Goal: Task Accomplishment & Management: Complete application form

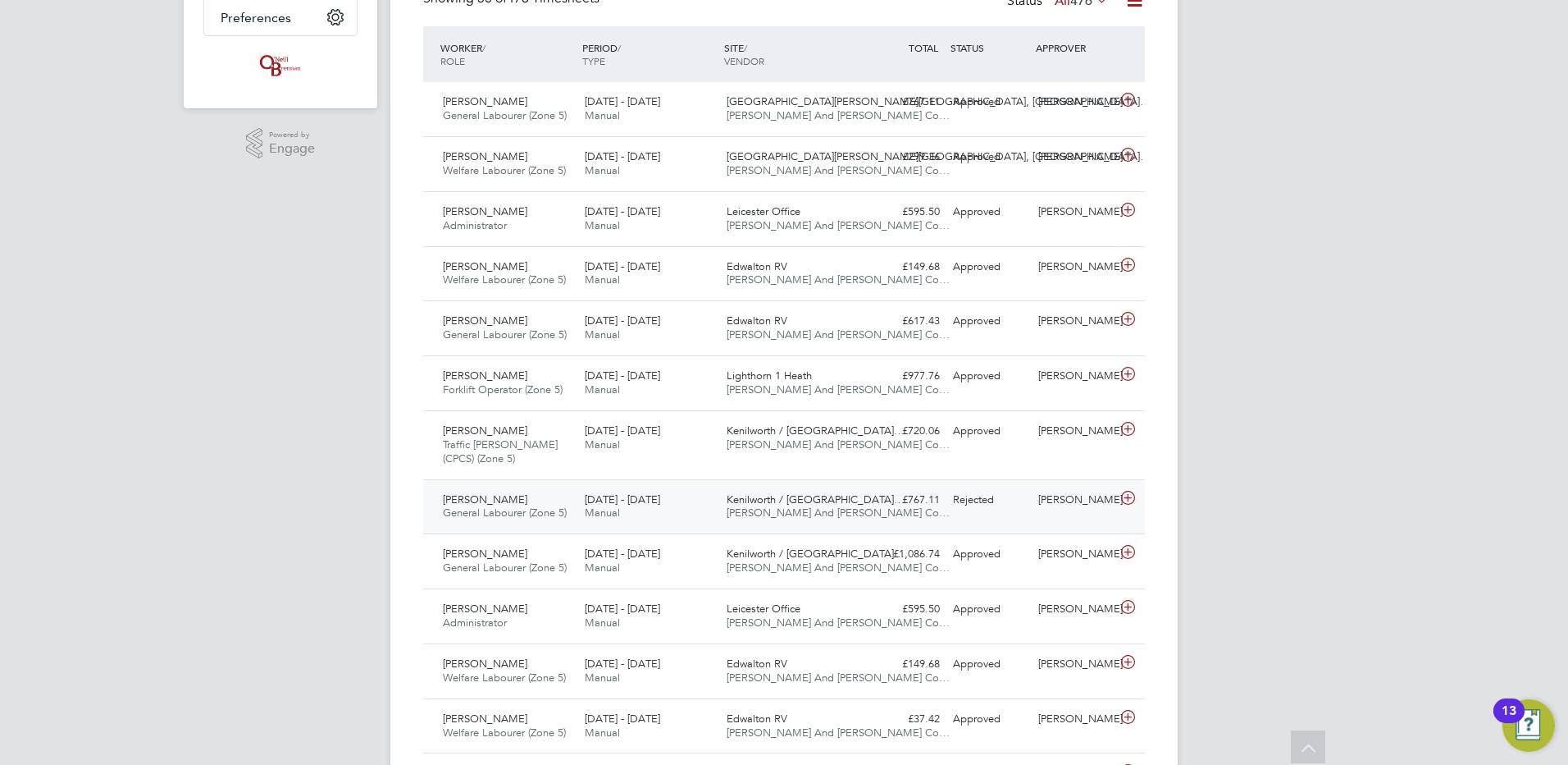
click at [802, 513] on span "[PERSON_NAME] And [PERSON_NAME] Co…" at bounding box center [838, 513] width 223 height 14
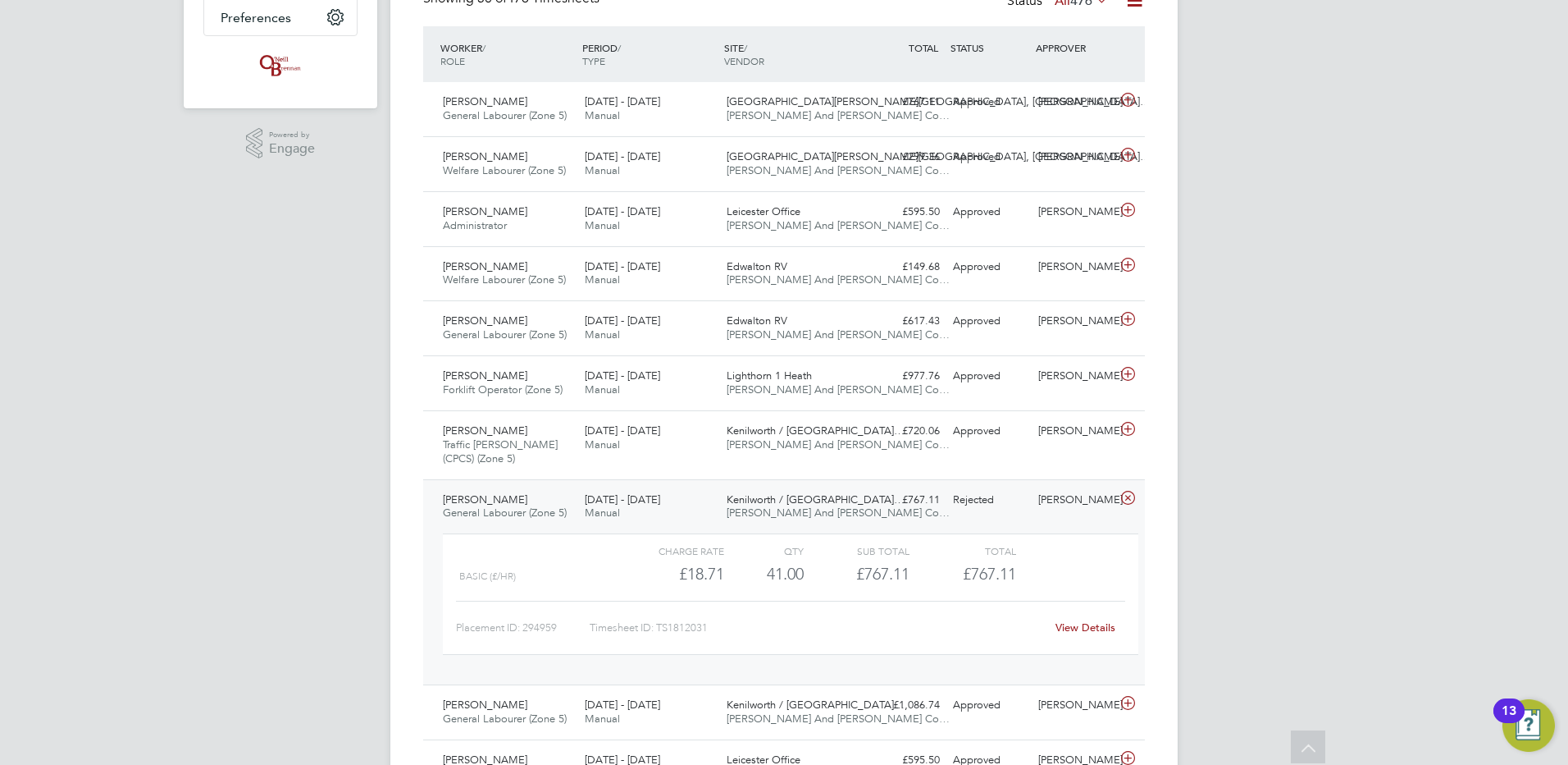
click at [1084, 632] on link "View Details" at bounding box center [1086, 628] width 60 height 14
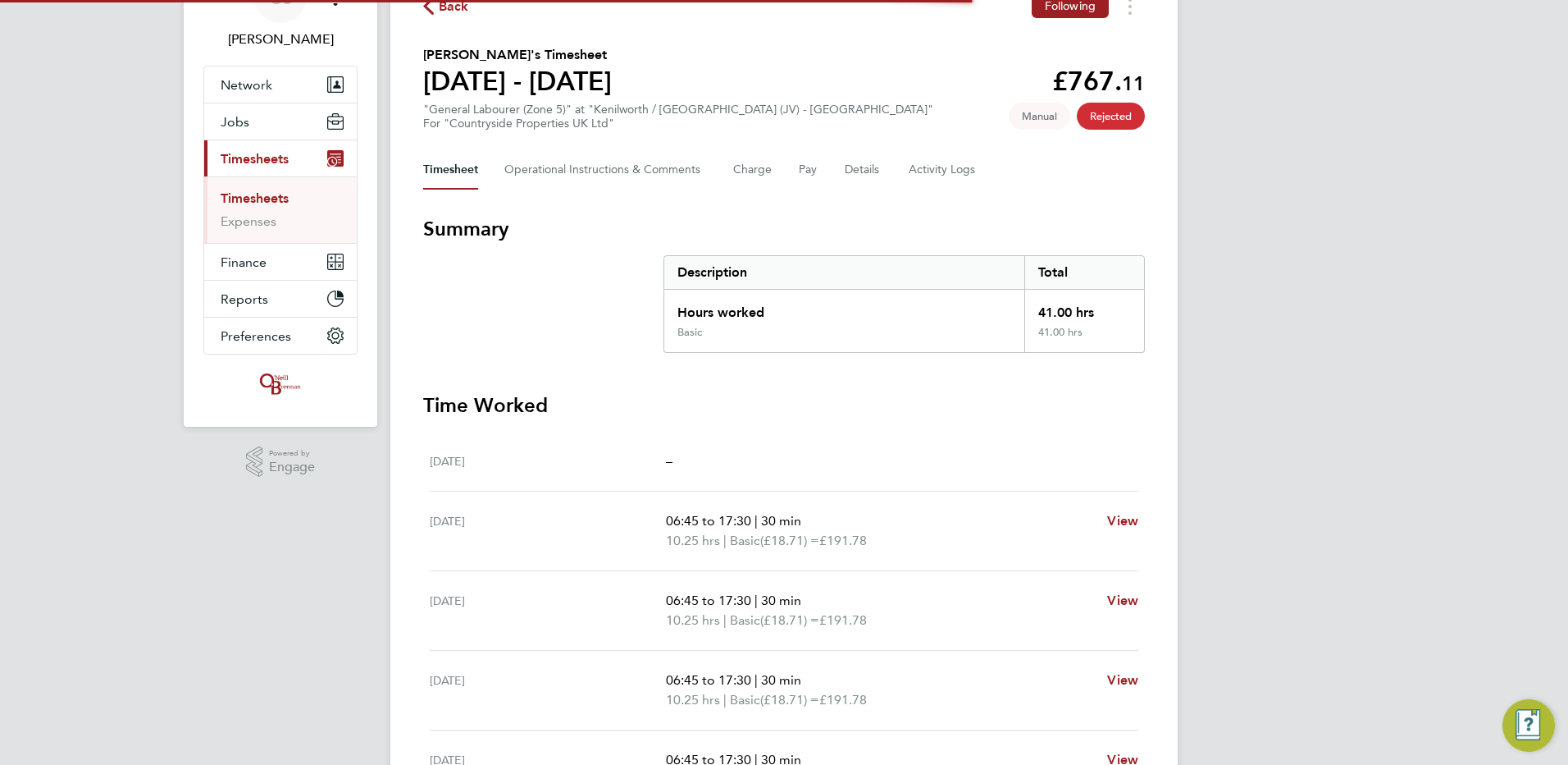
scroll to position [203, 0]
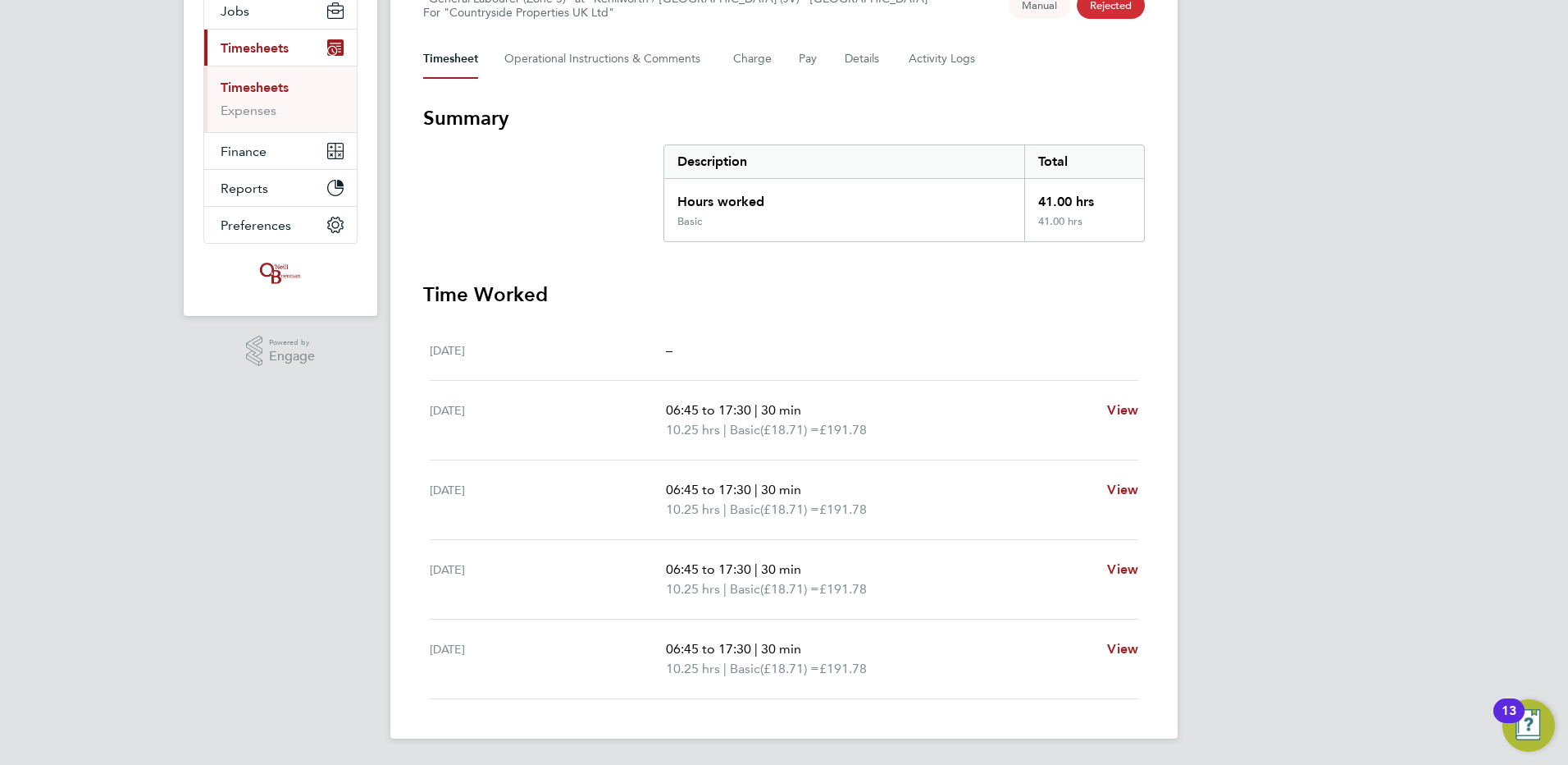
drag, startPoint x: 58, startPoint y: 712, endPoint x: 38, endPoint y: 693, distance: 27.6
click at [58, 712] on div "CS Chloe Saffill Notifications 16 Applications: Network Team Members Businesses…" at bounding box center [784, 281] width 1568 height 968
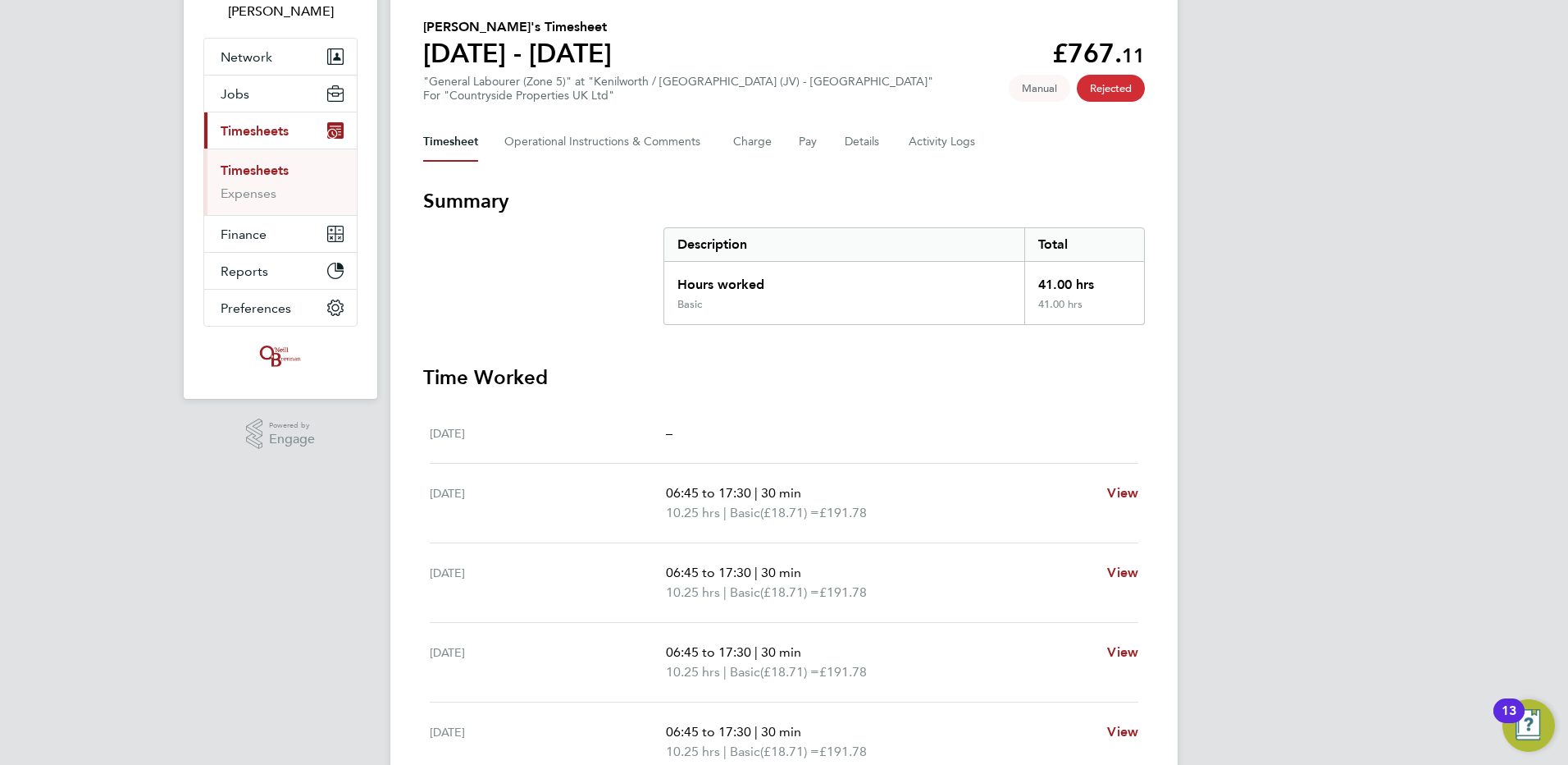
scroll to position [0, 0]
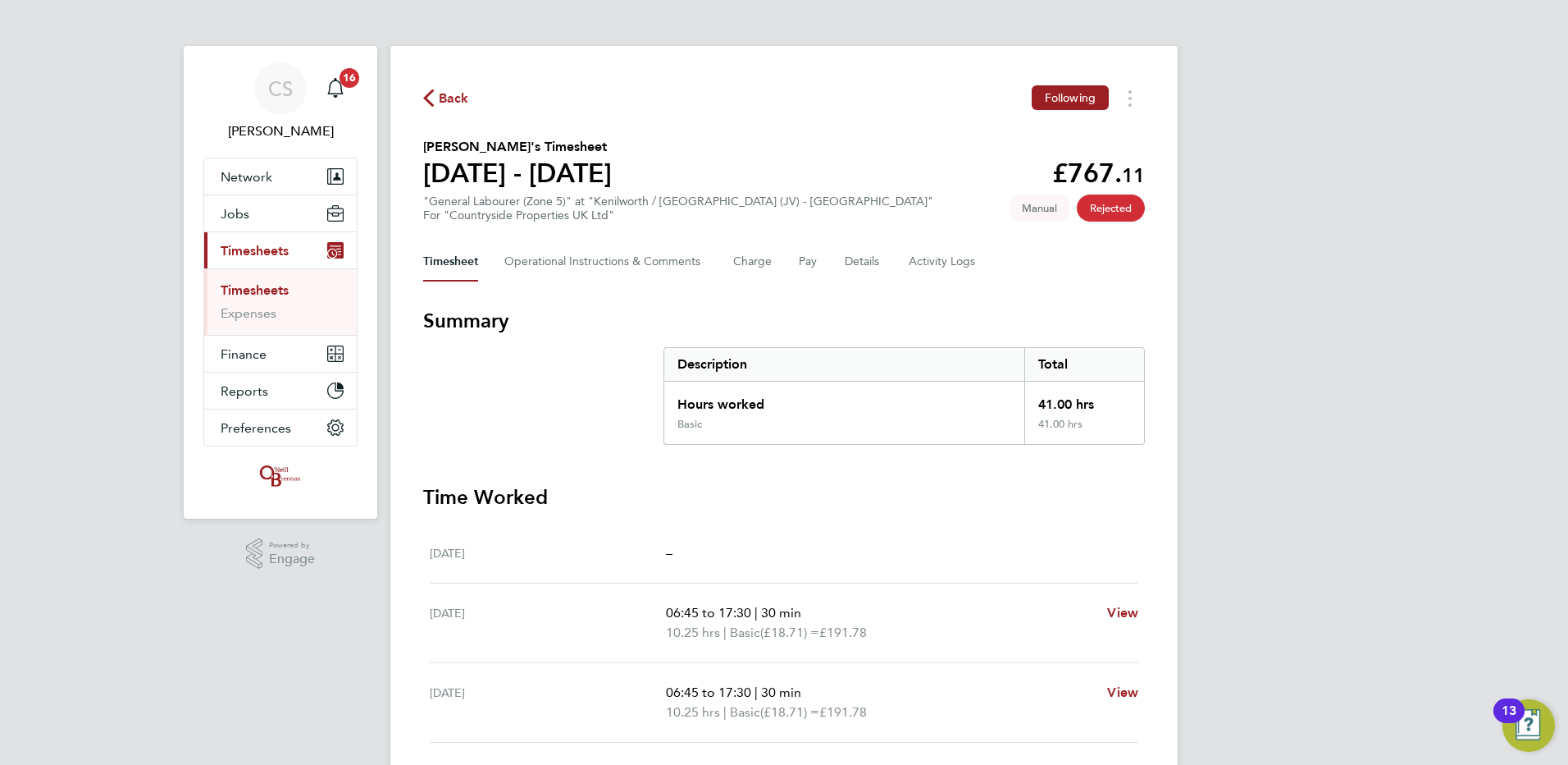
click at [451, 96] on span "Back" at bounding box center [453, 98] width 30 height 20
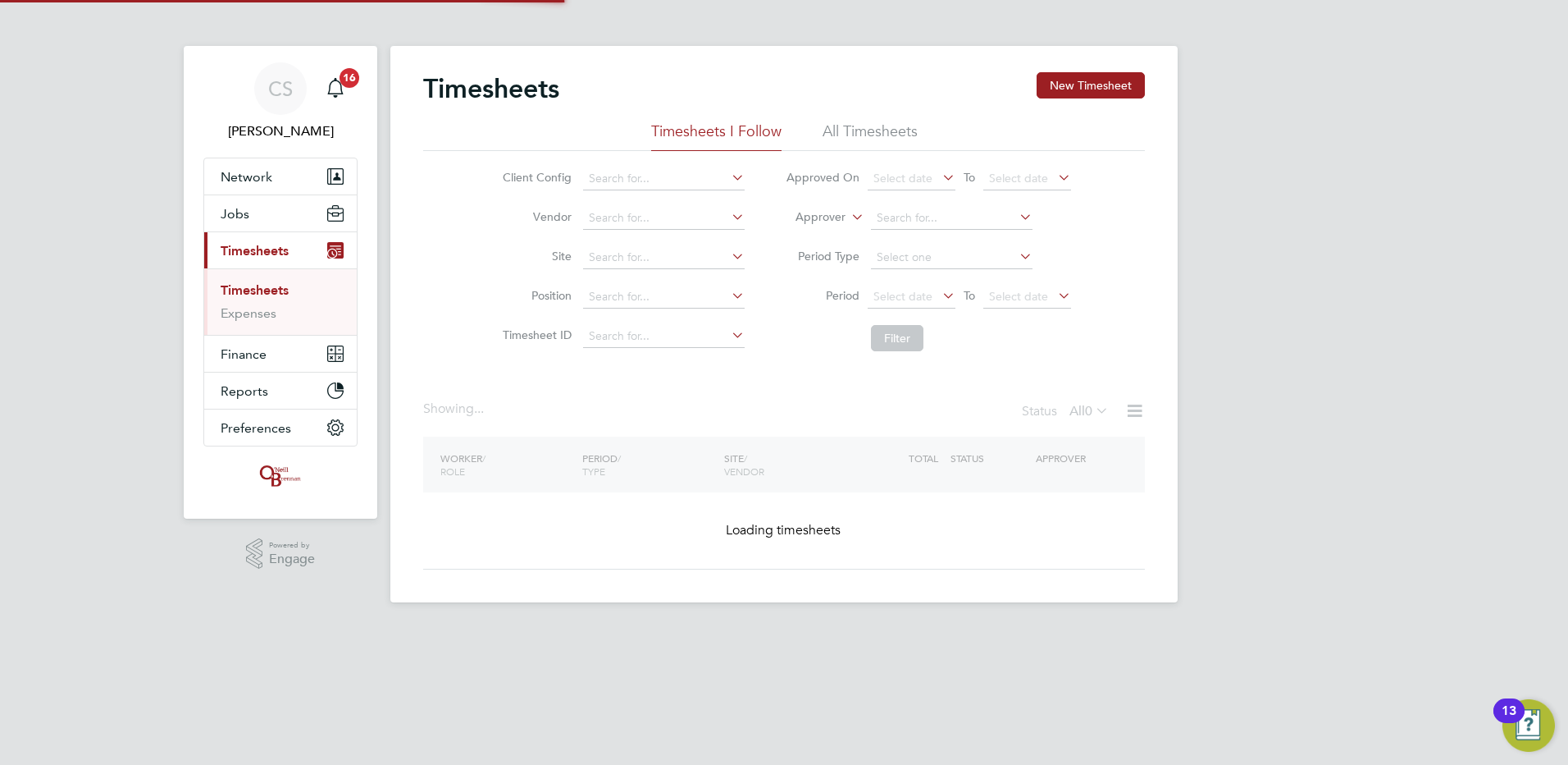
click at [1104, 82] on button "New Timesheet" at bounding box center [1091, 85] width 108 height 27
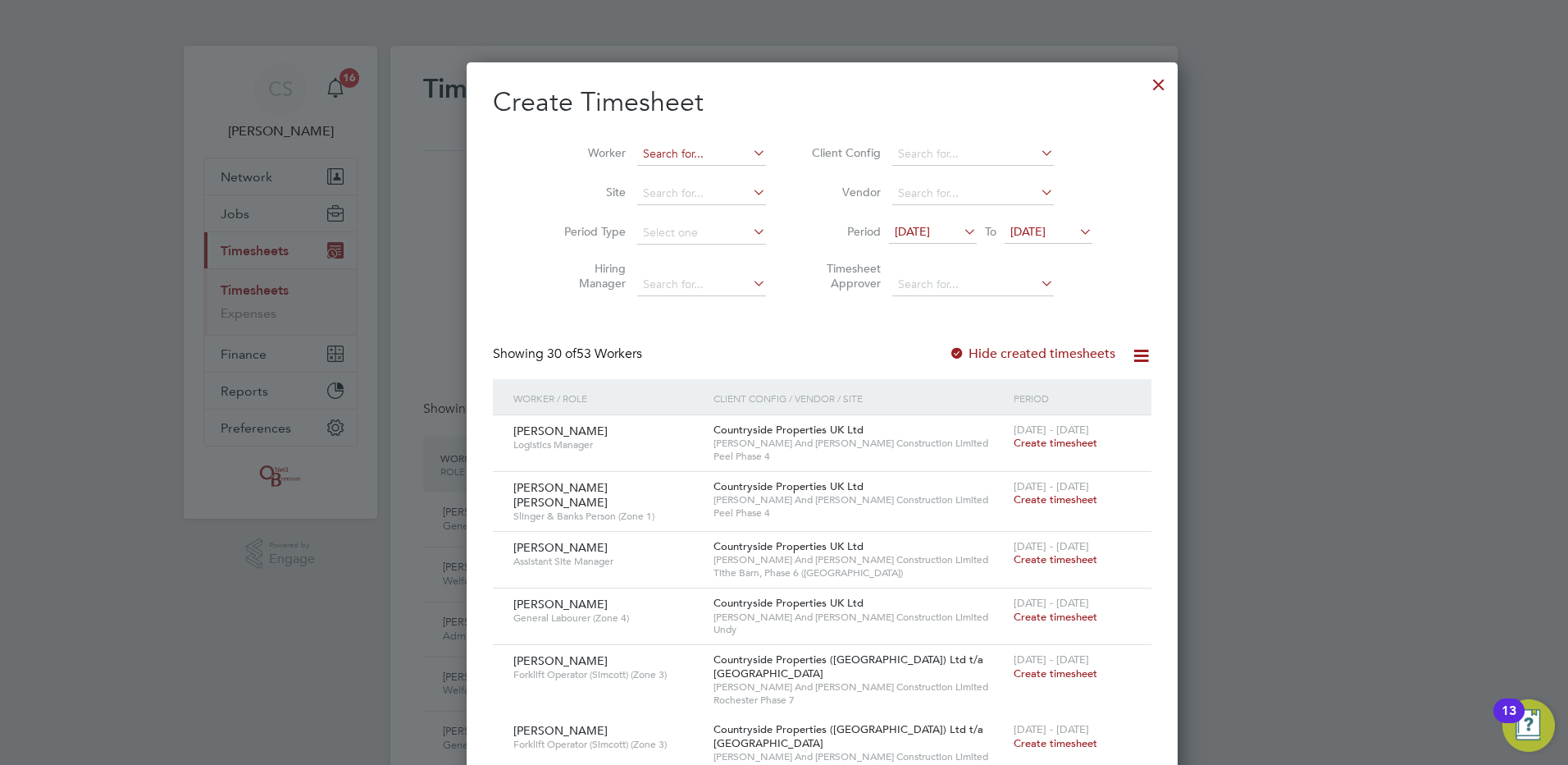
click at [657, 149] on input at bounding box center [702, 154] width 129 height 23
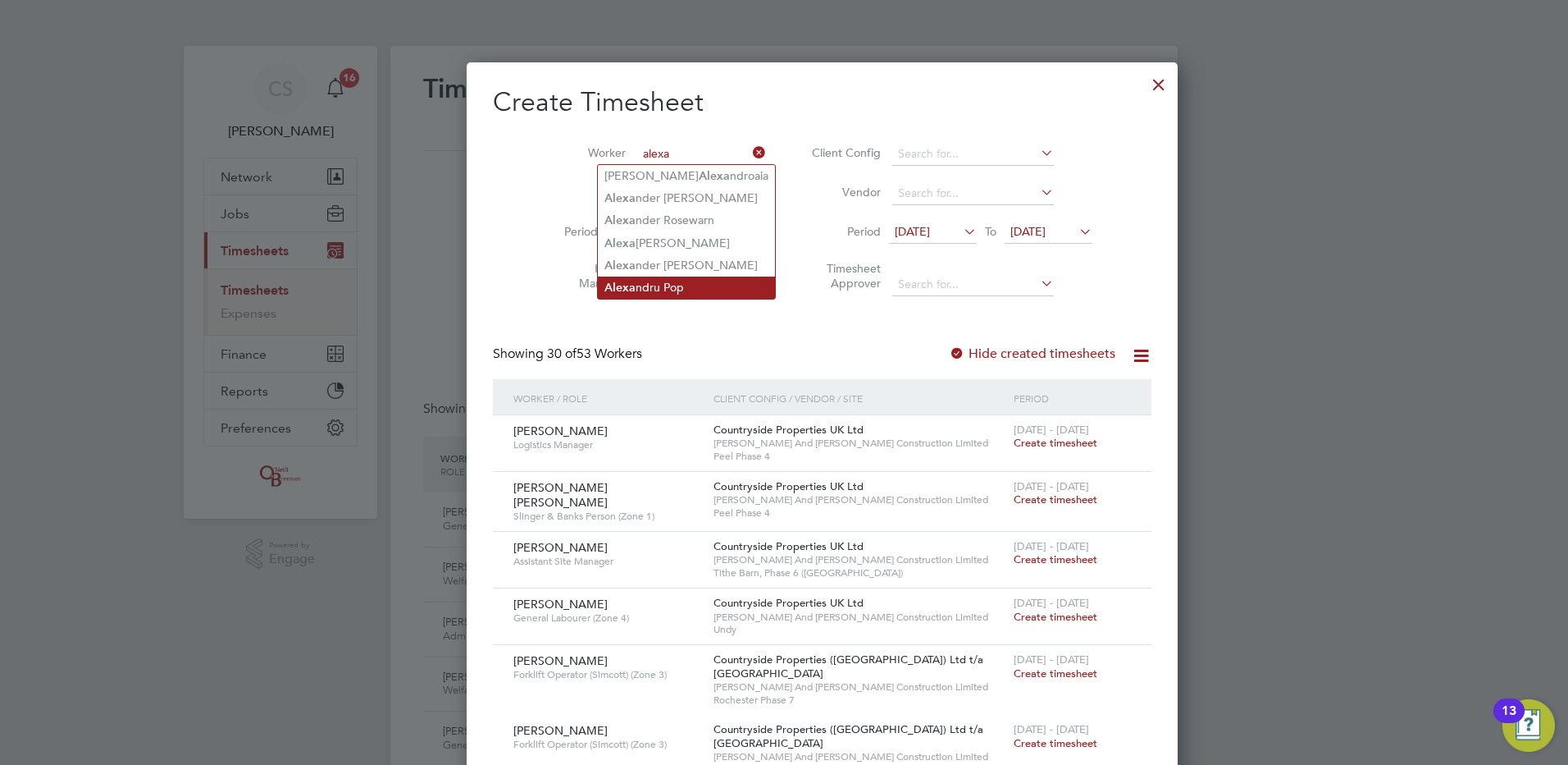
click at [706, 276] on li "Alexa ndru Pop" at bounding box center [687, 288] width 177 height 22
type input "[PERSON_NAME]"
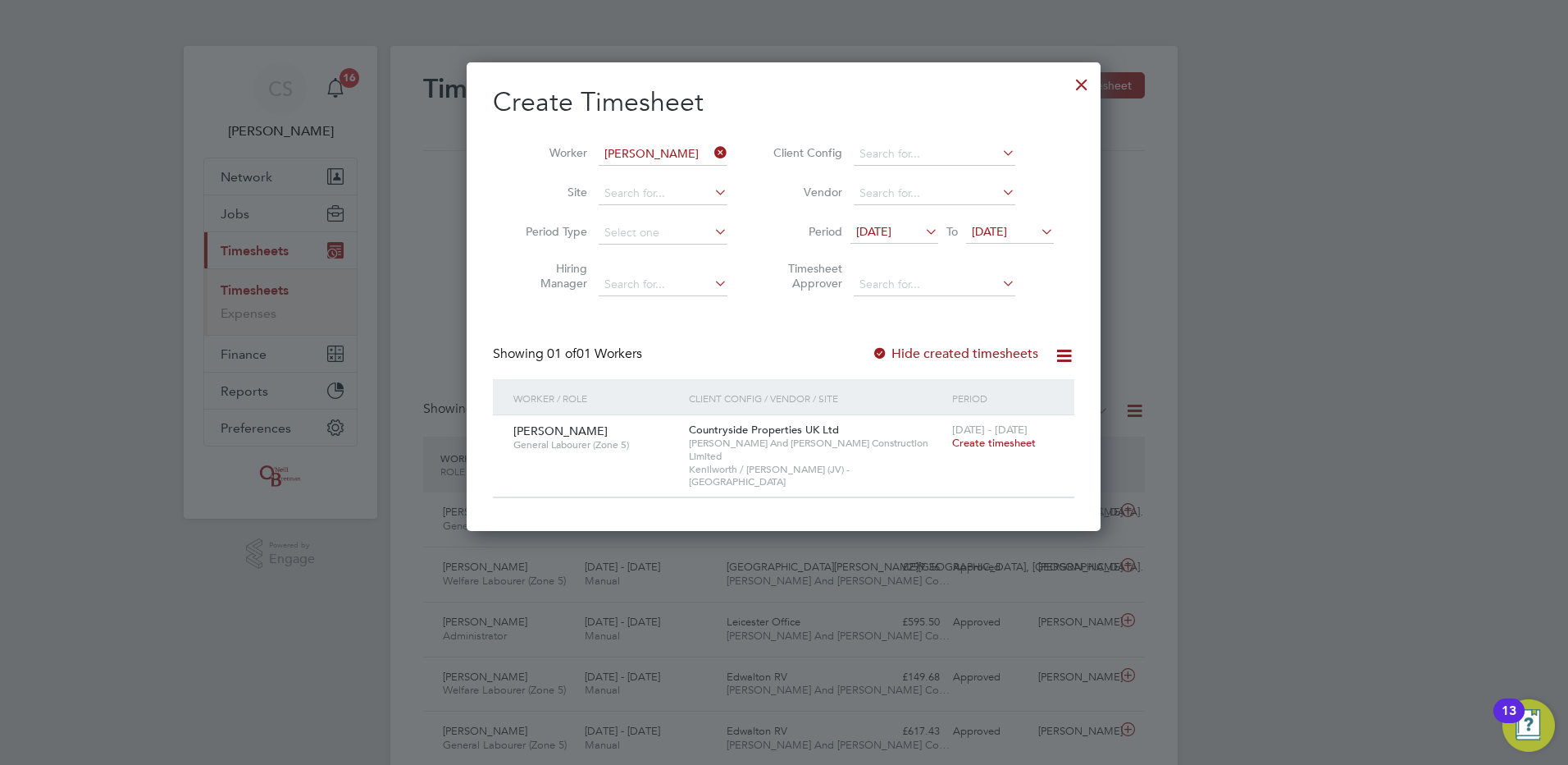
click at [984, 441] on span "Create timesheet" at bounding box center [994, 442] width 83 height 14
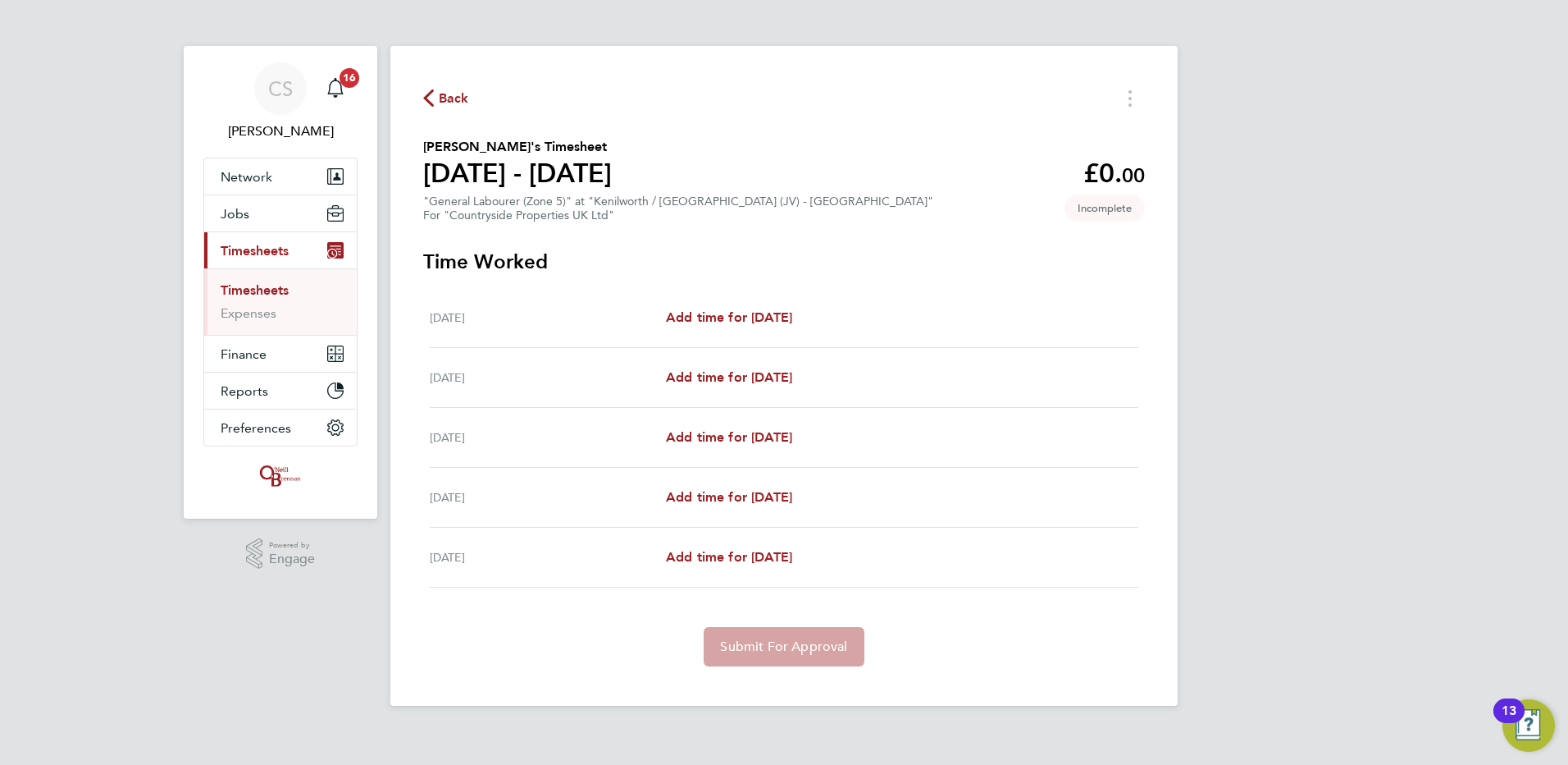
click at [1467, 348] on div "CS Chloe Saffill Notifications 16 Applications: Network Team Members Businesses…" at bounding box center [784, 366] width 1568 height 732
